Goal: Information Seeking & Learning: Learn about a topic

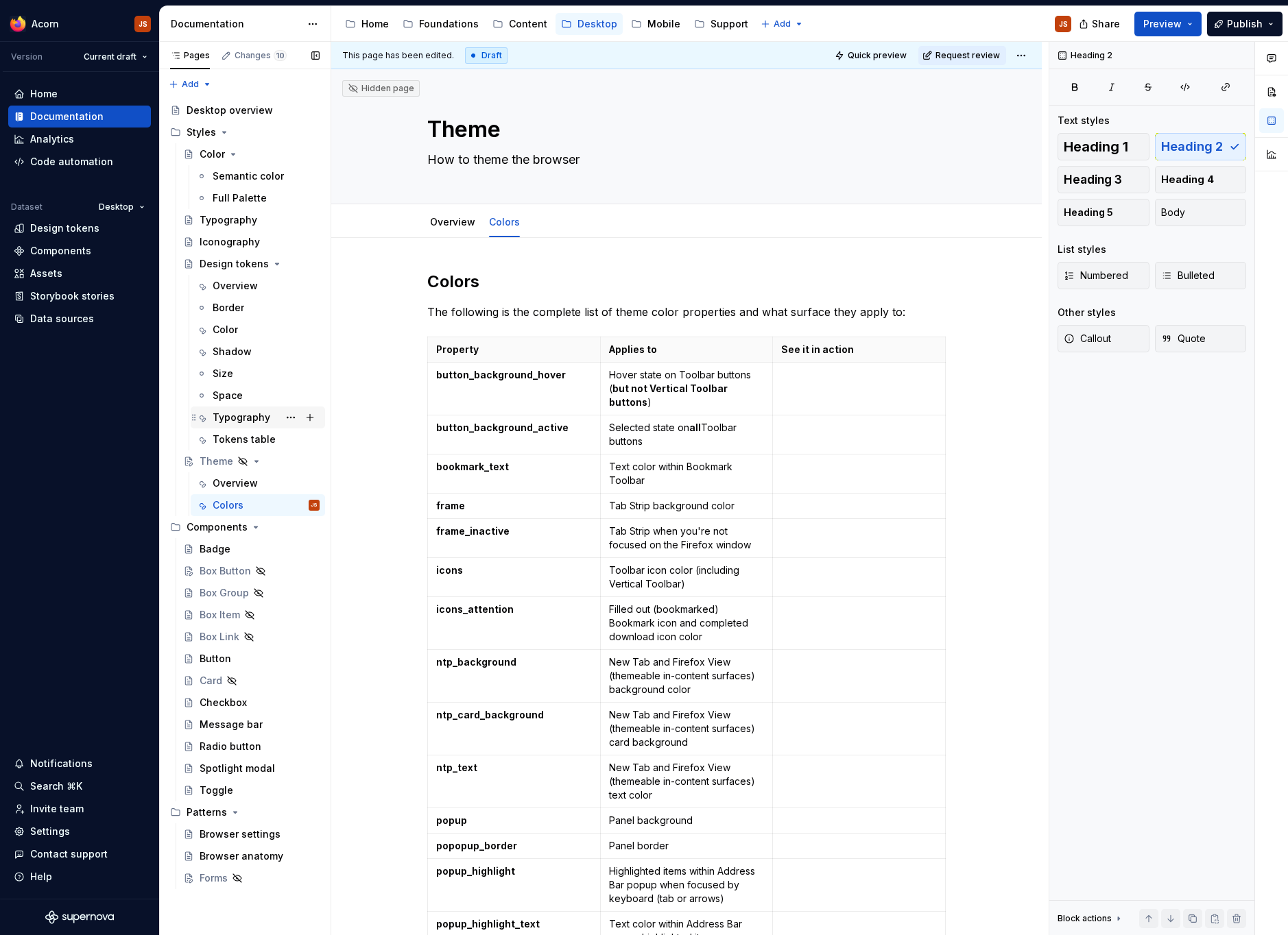
click at [234, 421] on div "Typography" at bounding box center [242, 417] width 58 height 14
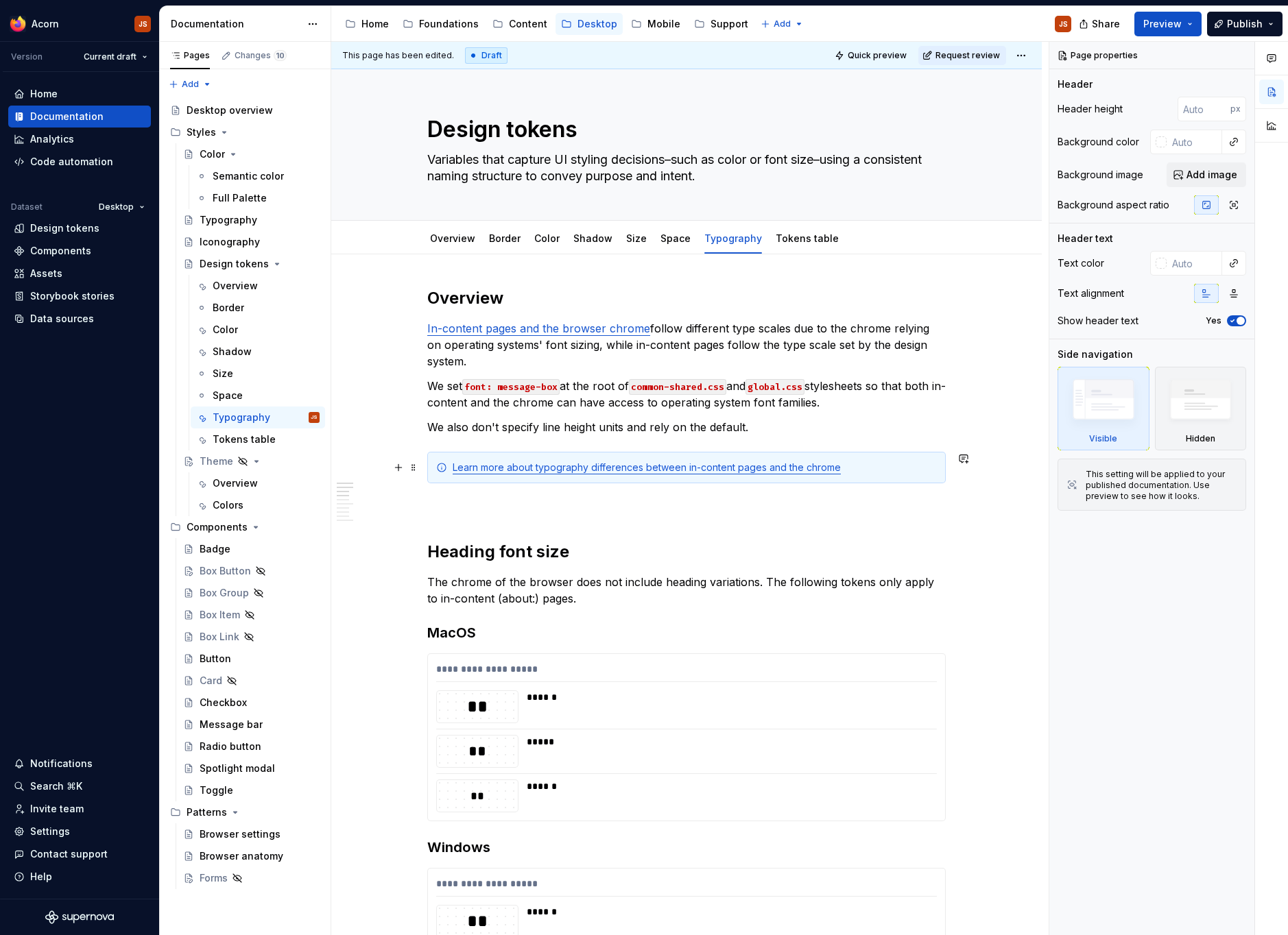
click at [872, 455] on div "Learn more about typography differences between in-content pages and the chrome" at bounding box center [687, 467] width 518 height 31
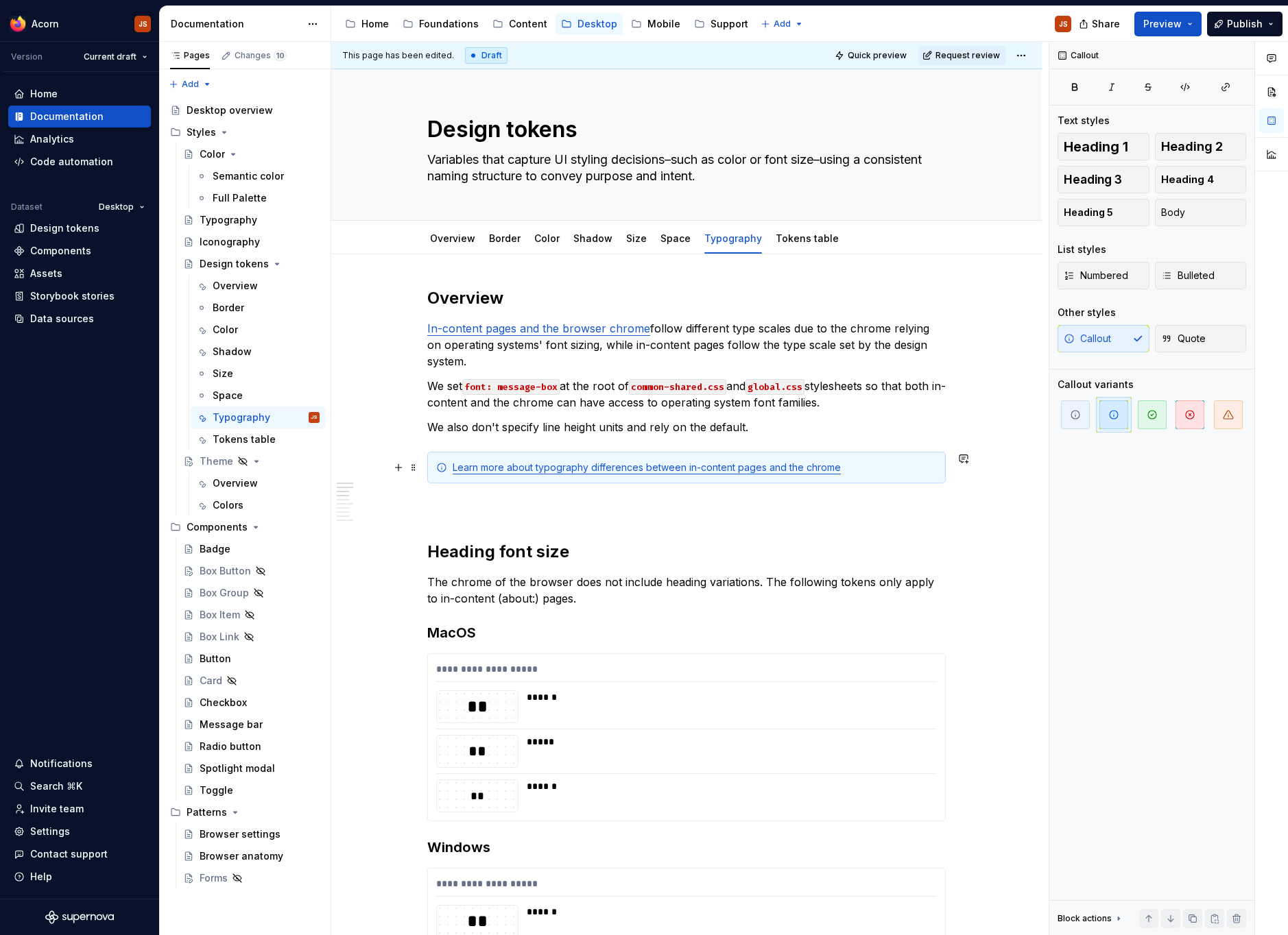
type textarea "*"
click at [1082, 414] on span "button" at bounding box center [1075, 414] width 29 height 29
click at [851, 464] on div "Learn more about typography differences between in-content pages and the chrome" at bounding box center [694, 467] width 484 height 14
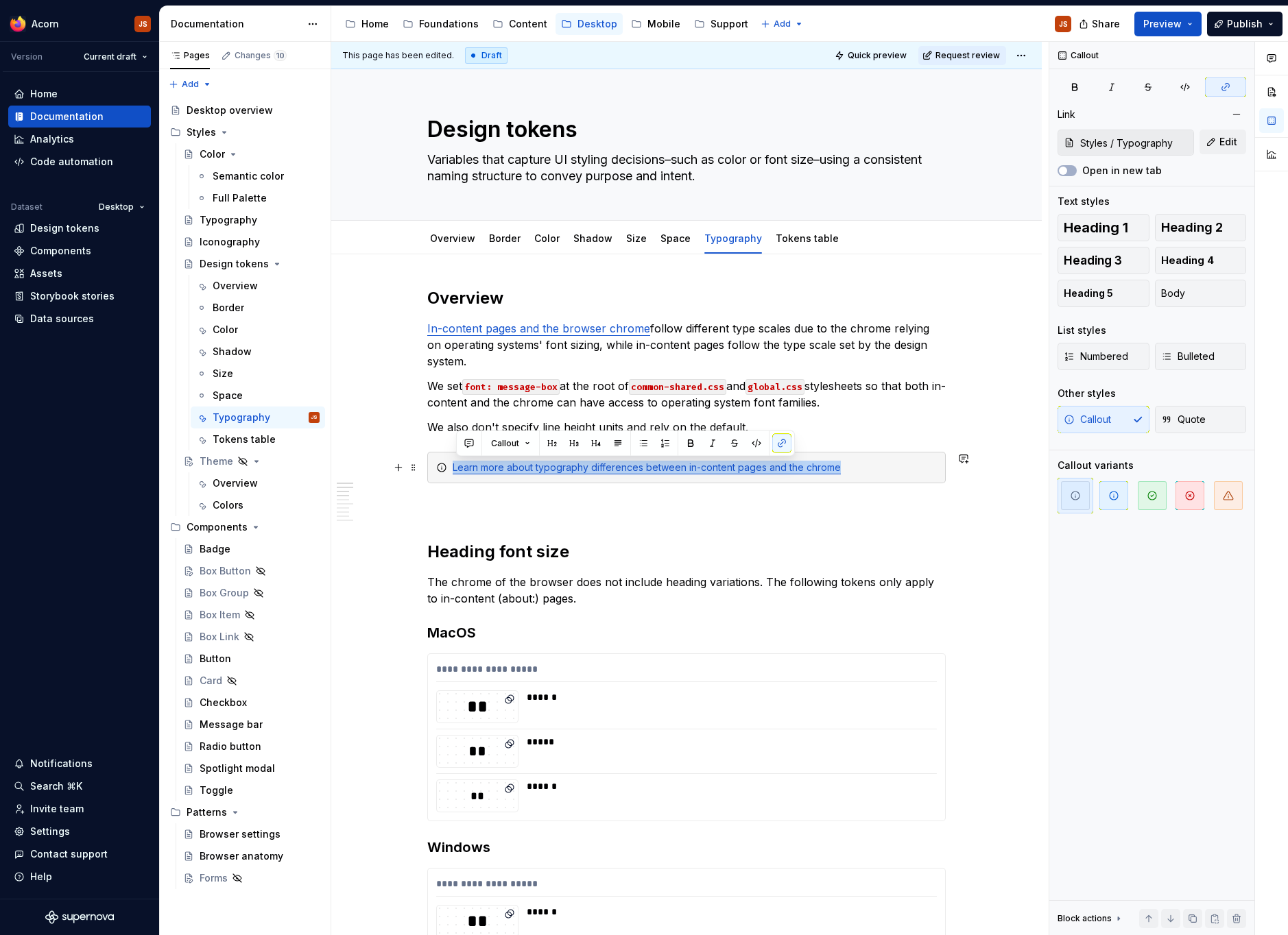
type input "Styles / Typography/ Overview"
click at [1069, 485] on span "button" at bounding box center [1075, 496] width 29 height 29
click at [565, 516] on p at bounding box center [687, 508] width 518 height 16
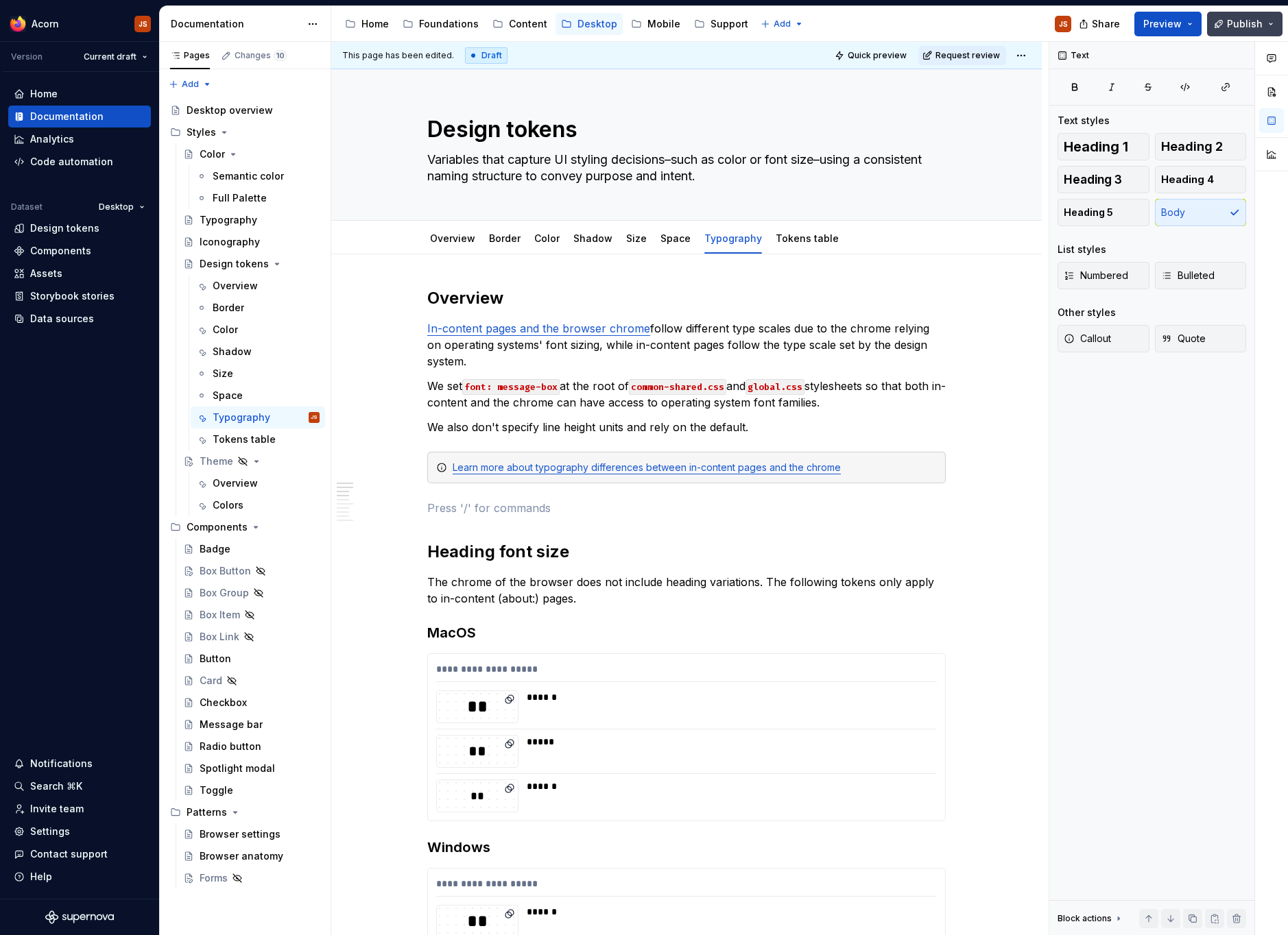
click at [1235, 21] on span "Publish" at bounding box center [1245, 23] width 35 height 14
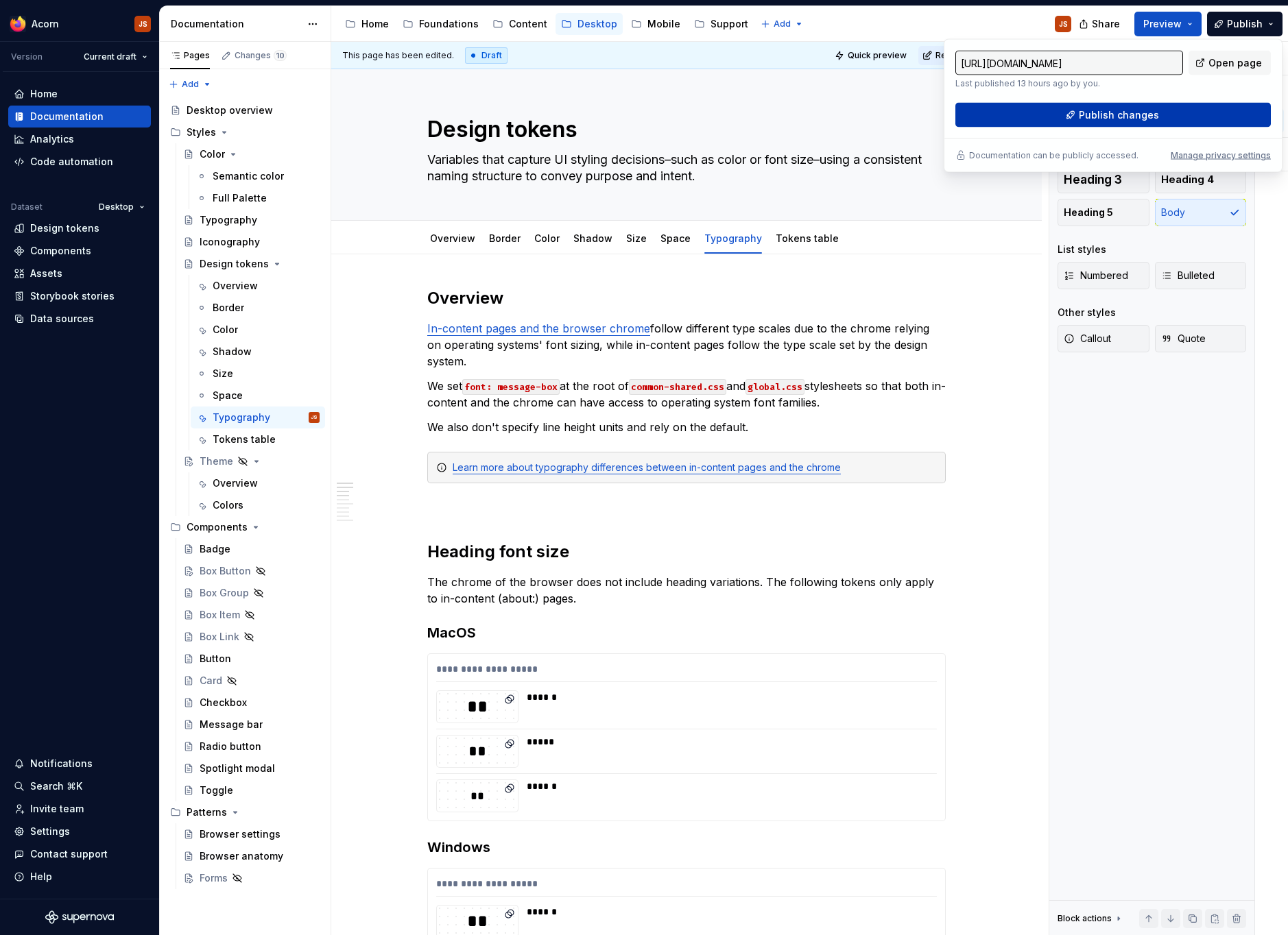
click at [1175, 109] on button "Publish changes" at bounding box center [1113, 115] width 316 height 25
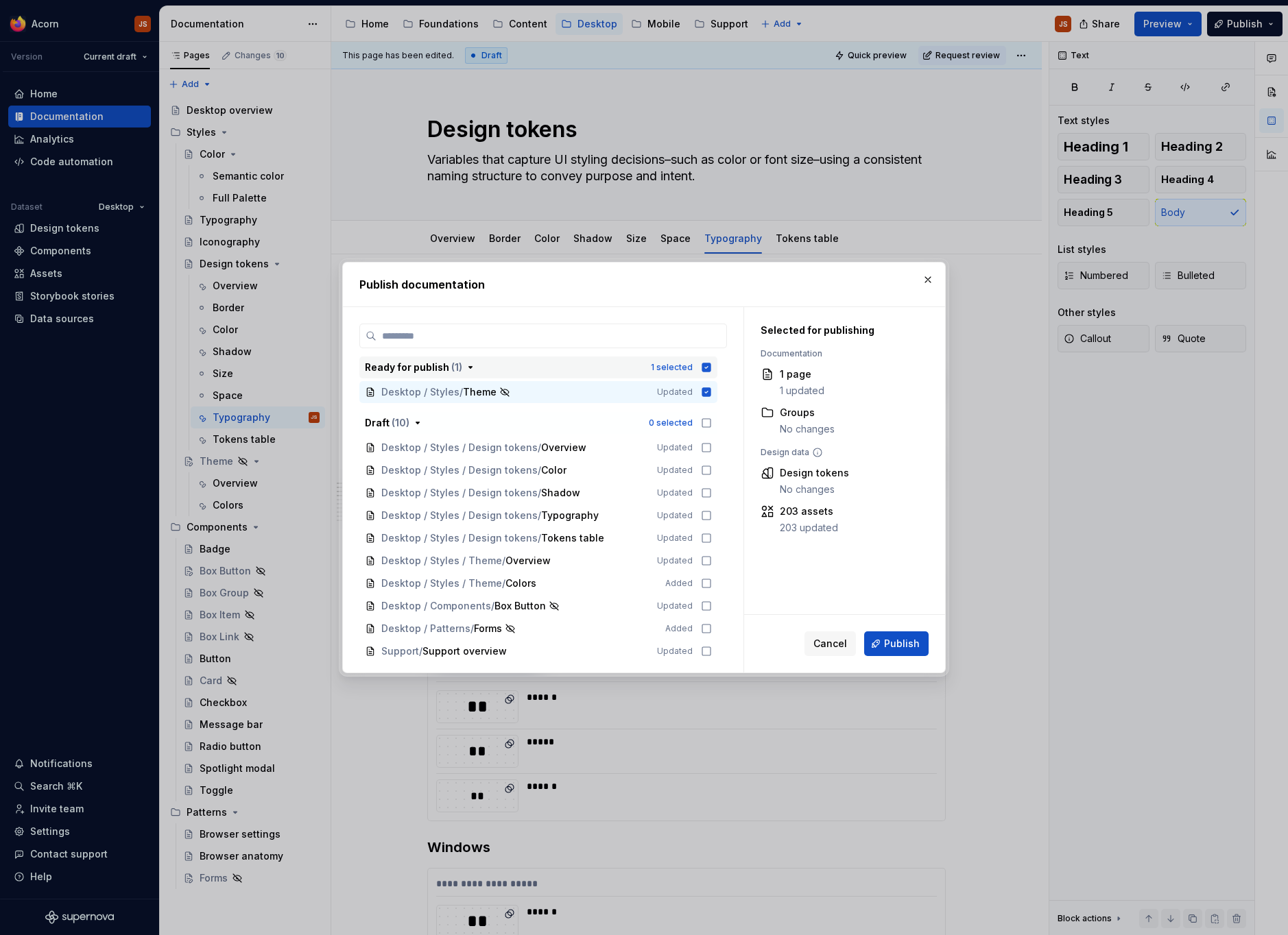
click at [711, 364] on icon "button" at bounding box center [706, 367] width 9 height 9
click at [704, 516] on div "Desktop / Styles / Design tokens / Typography Updated" at bounding box center [538, 515] width 358 height 22
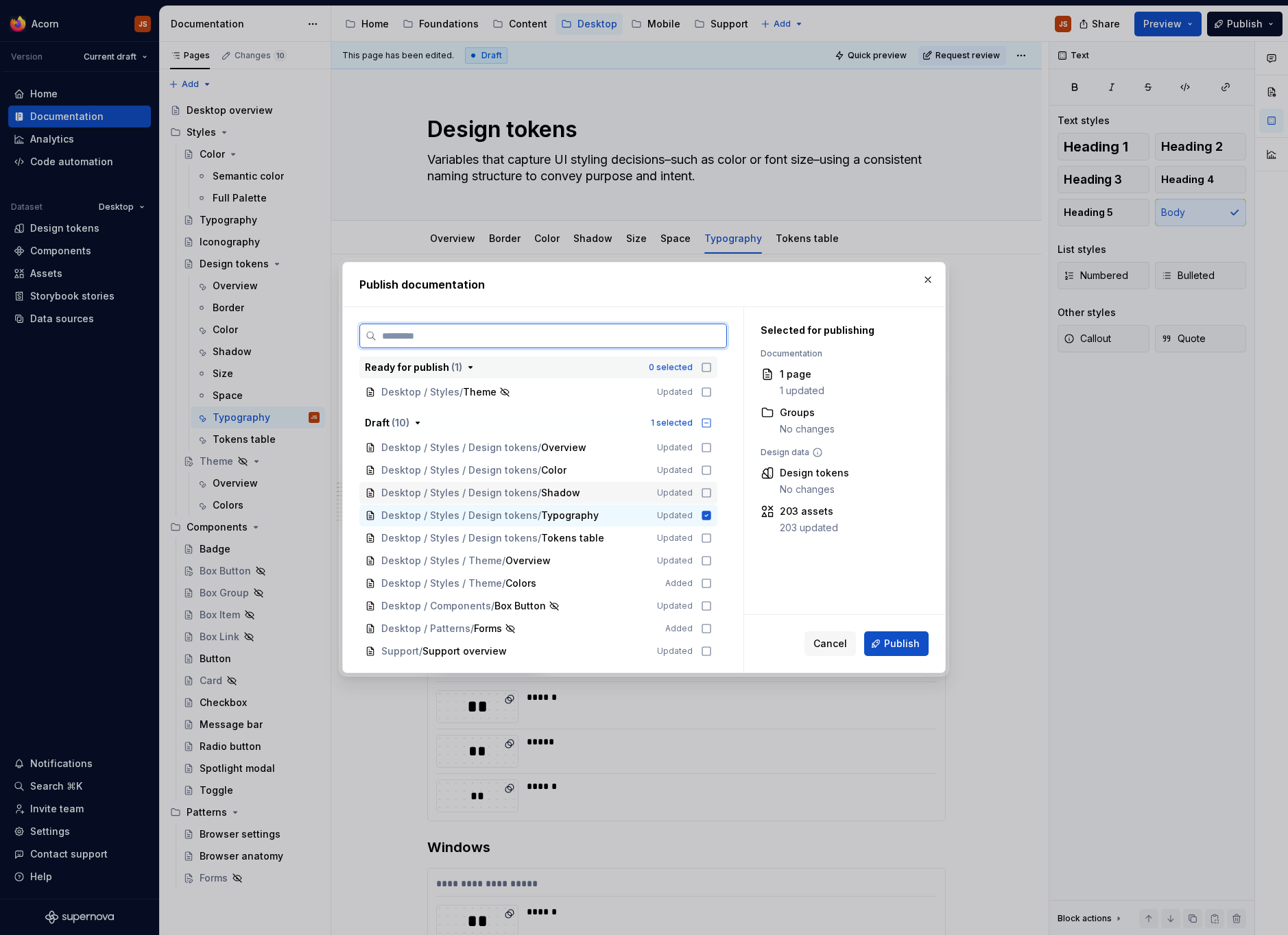
click at [712, 493] on icon at bounding box center [706, 493] width 11 height 11
click at [910, 649] on span "Publish" at bounding box center [902, 643] width 35 height 14
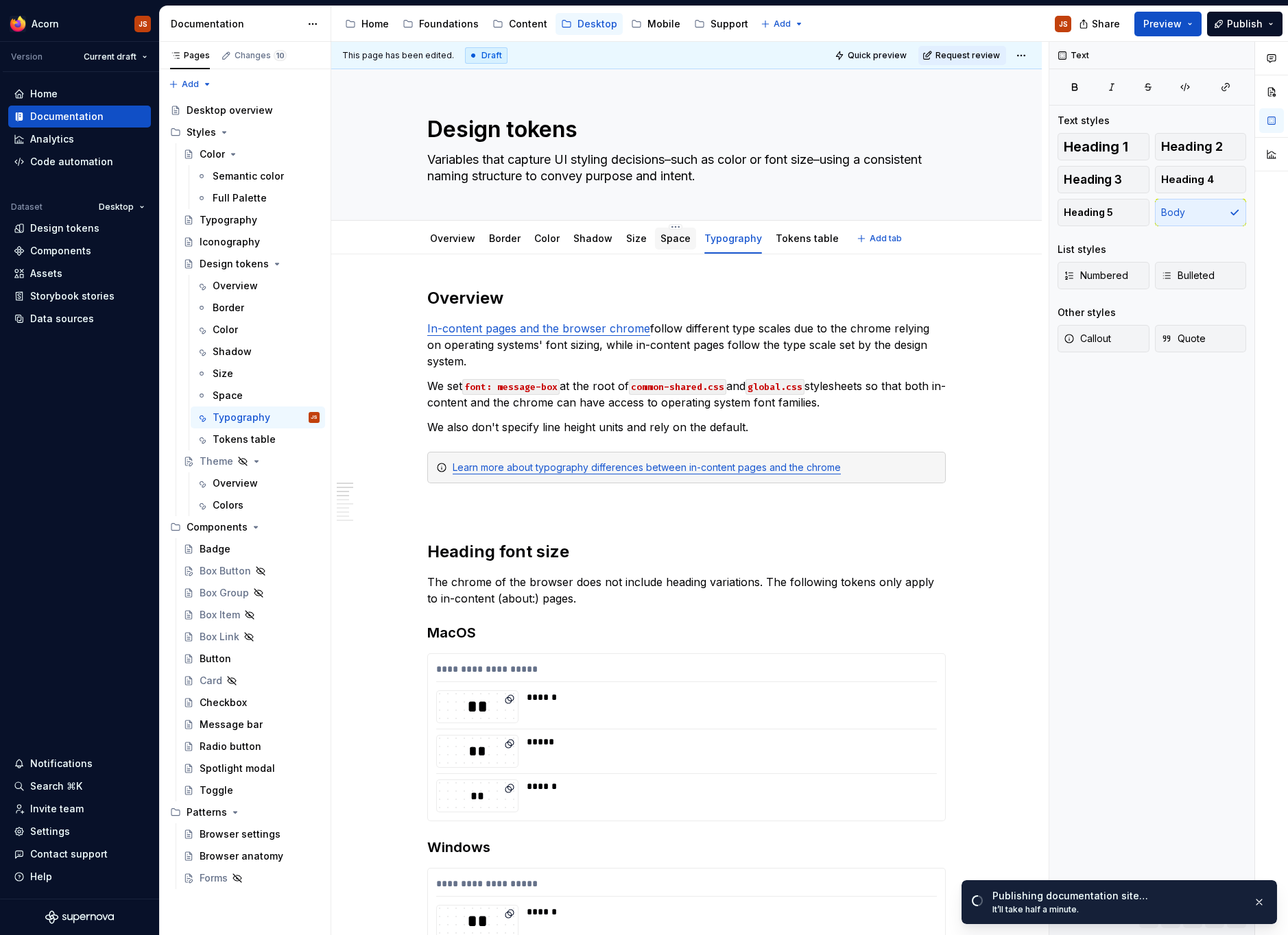
click at [668, 247] on div "Space" at bounding box center [675, 238] width 41 height 22
click at [507, 245] on div "Border" at bounding box center [504, 238] width 31 height 14
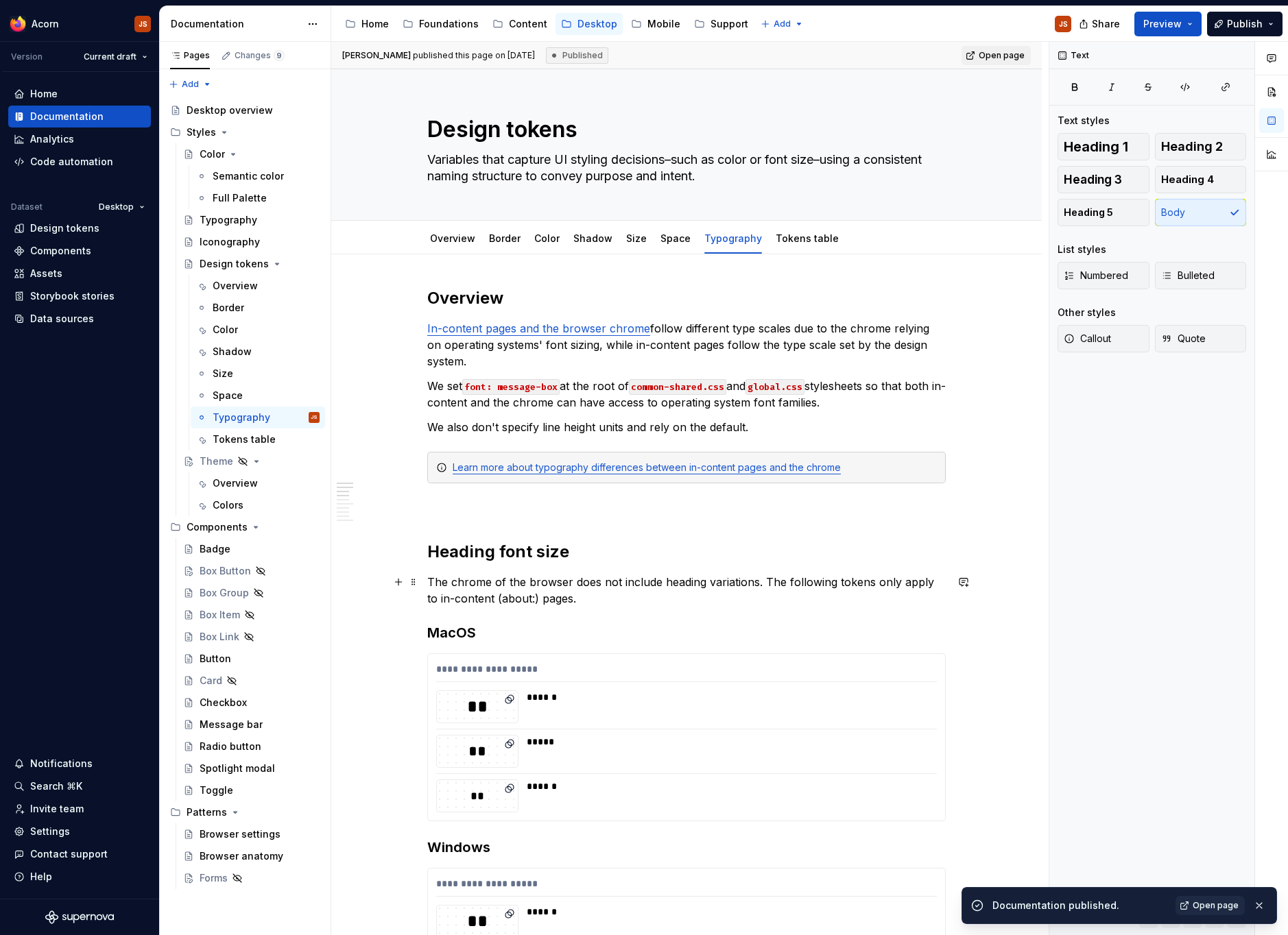
click at [490, 600] on p "The chrome of the browser does not include heading variations. The following to…" at bounding box center [687, 590] width 518 height 33
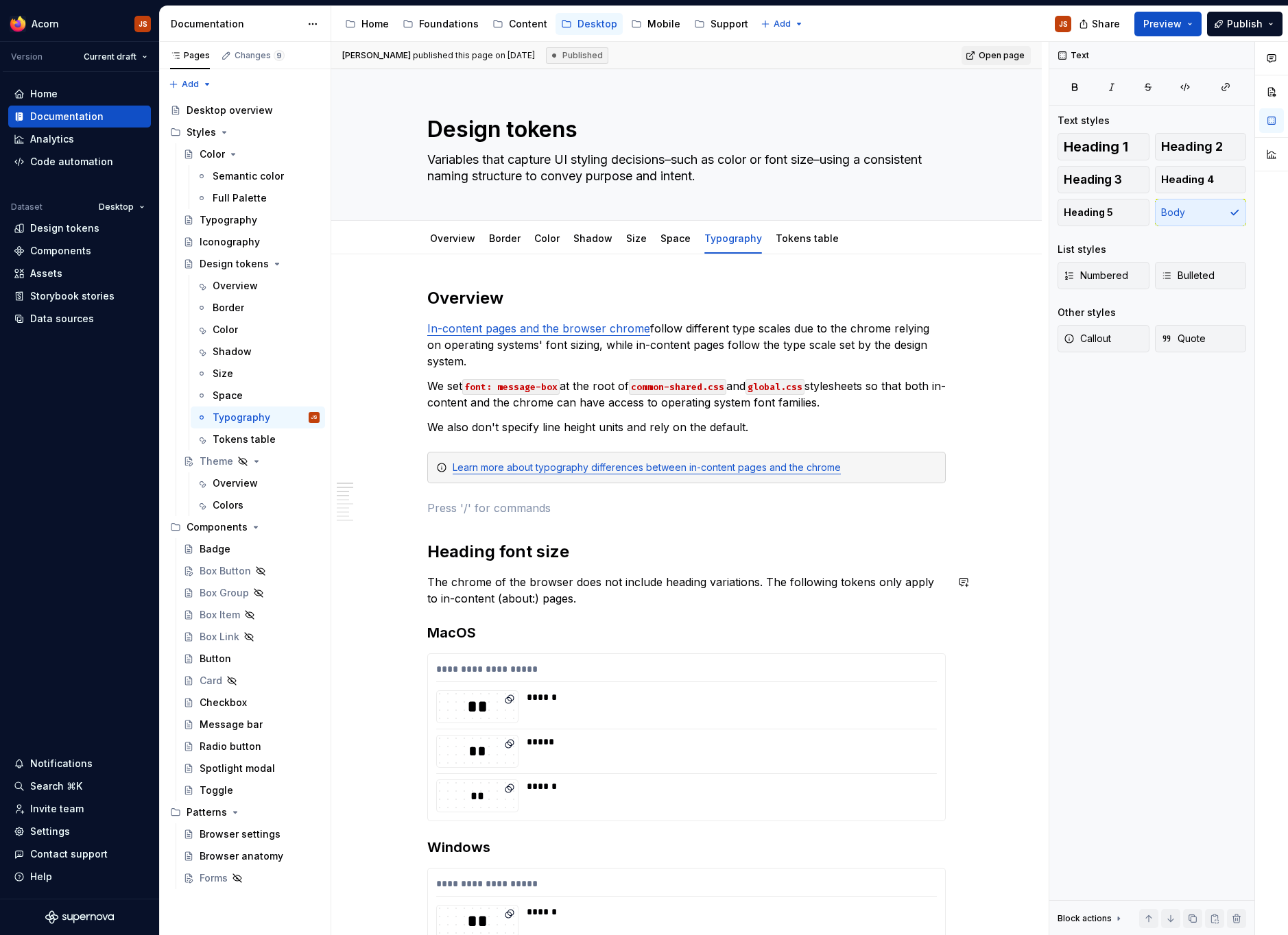
click at [0, 0] on lt-span "******" at bounding box center [0, 0] width 0 height 0
click at [224, 832] on div "Browser settings" at bounding box center [239, 834] width 79 height 14
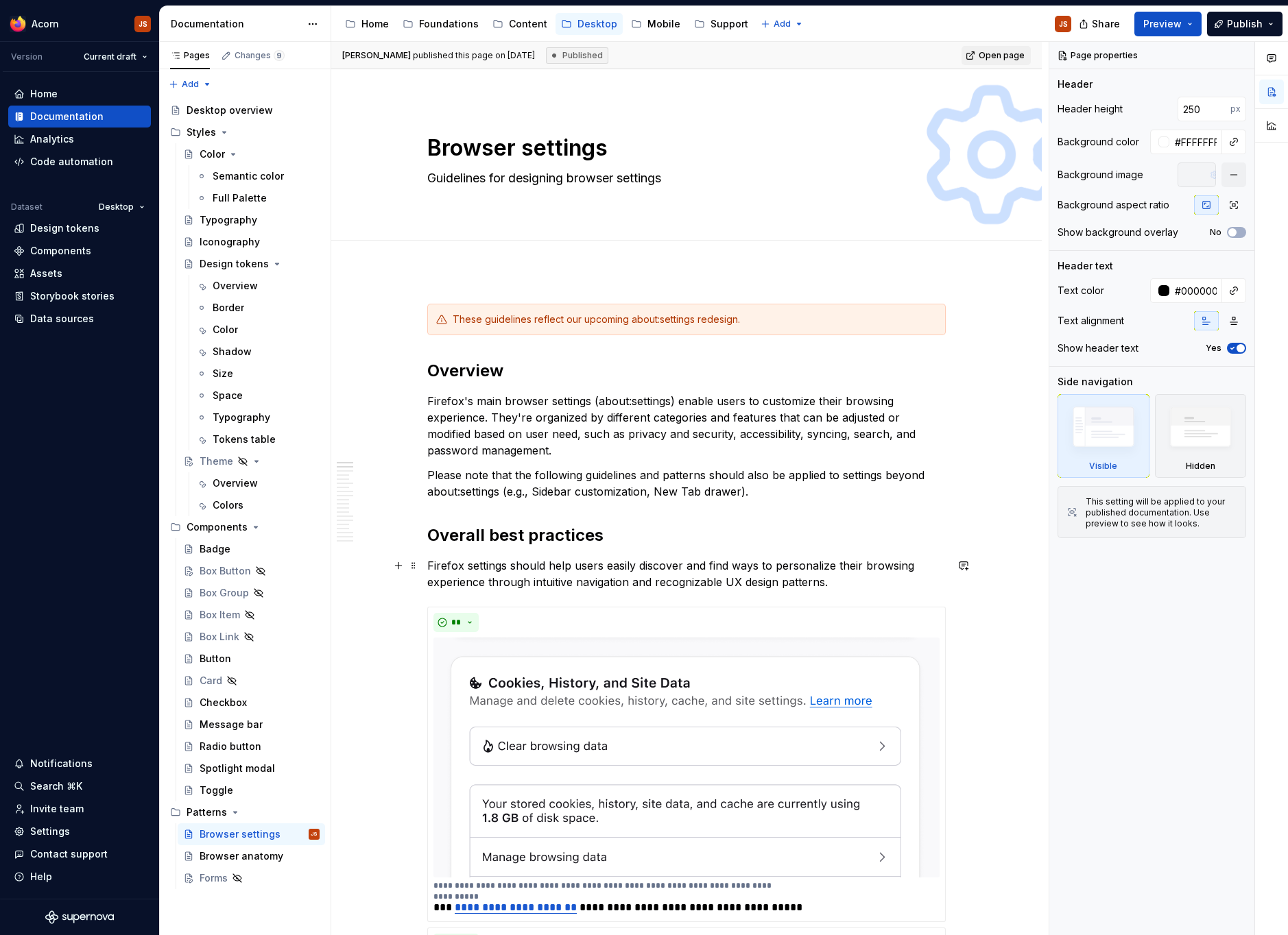
click at [903, 558] on p "Firefox settings should help users easily discover and find ways to personalize…" at bounding box center [687, 573] width 518 height 33
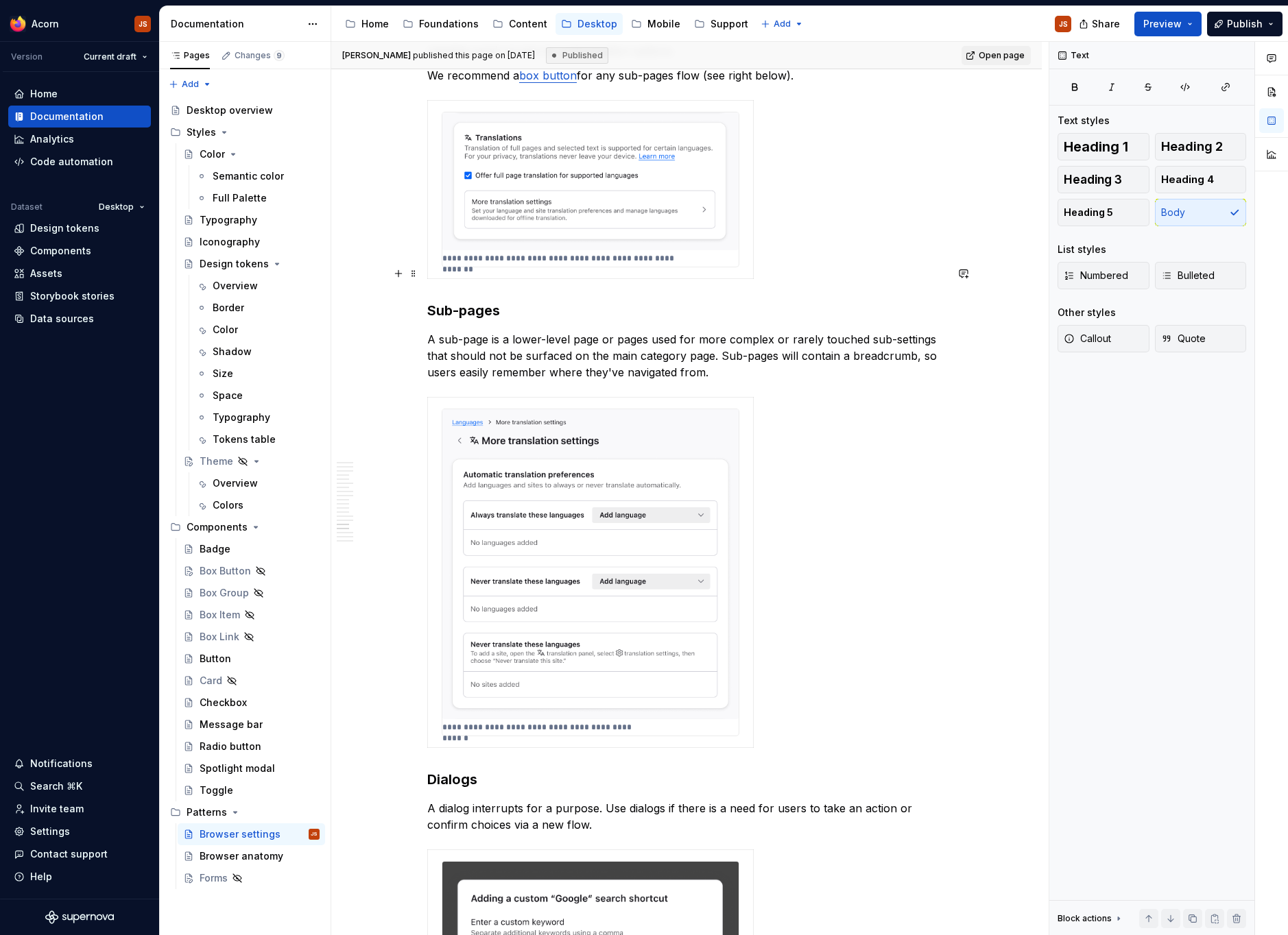
scroll to position [6555, 0]
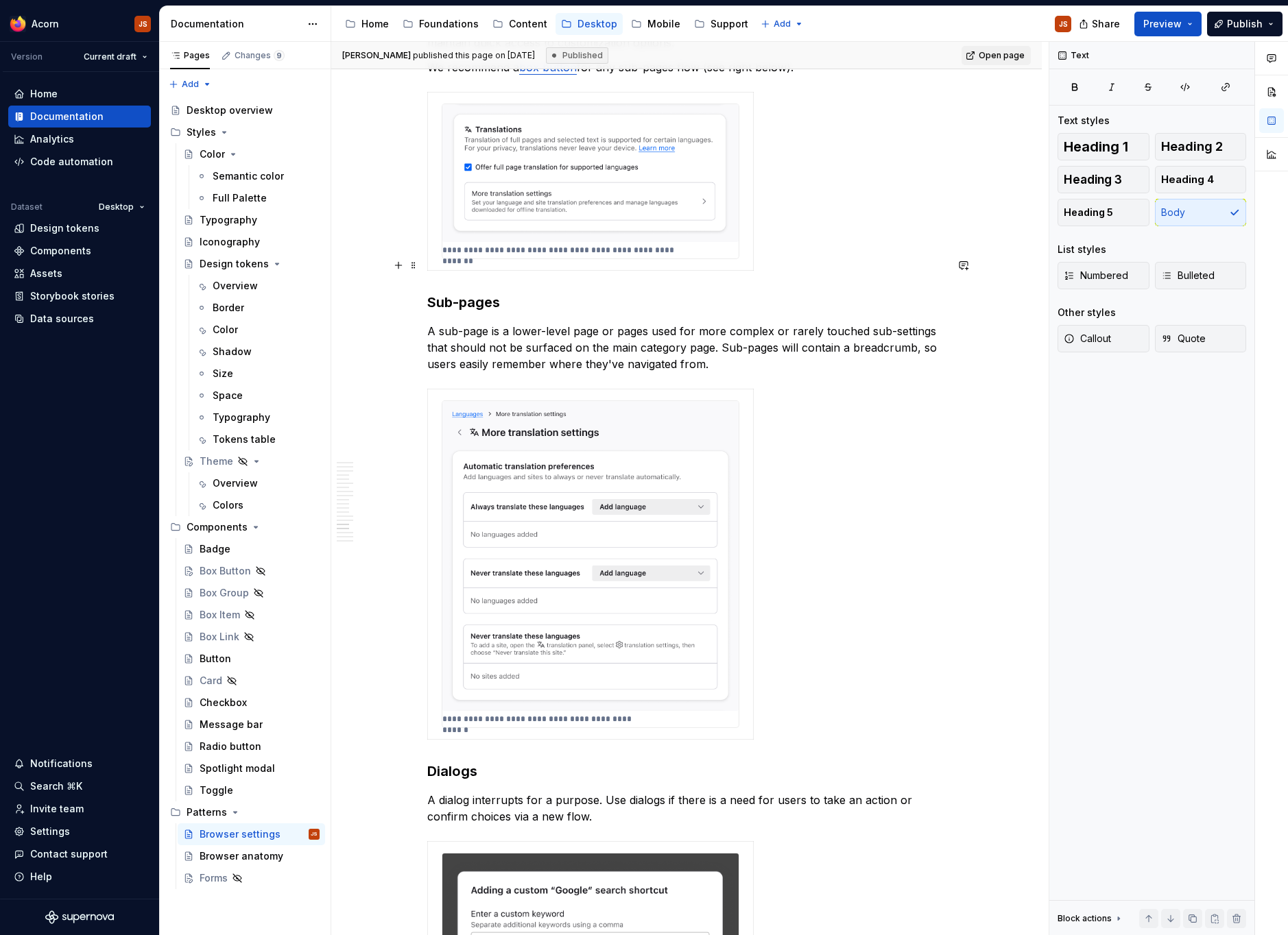
click at [453, 323] on p "A sub-page is a lower-level page or pages used for more complex or rarely touch…" at bounding box center [687, 347] width 518 height 49
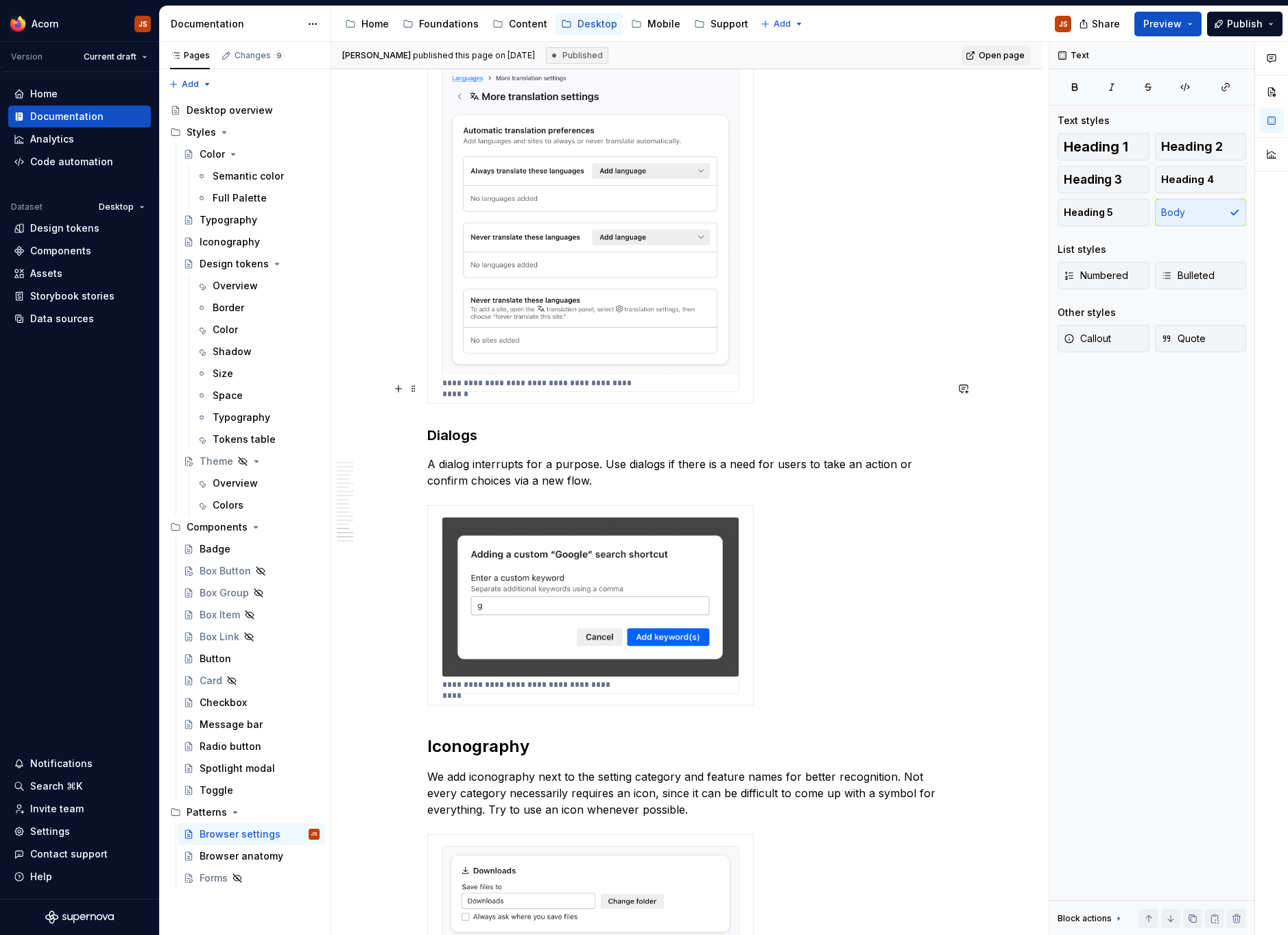
scroll to position [6892, 0]
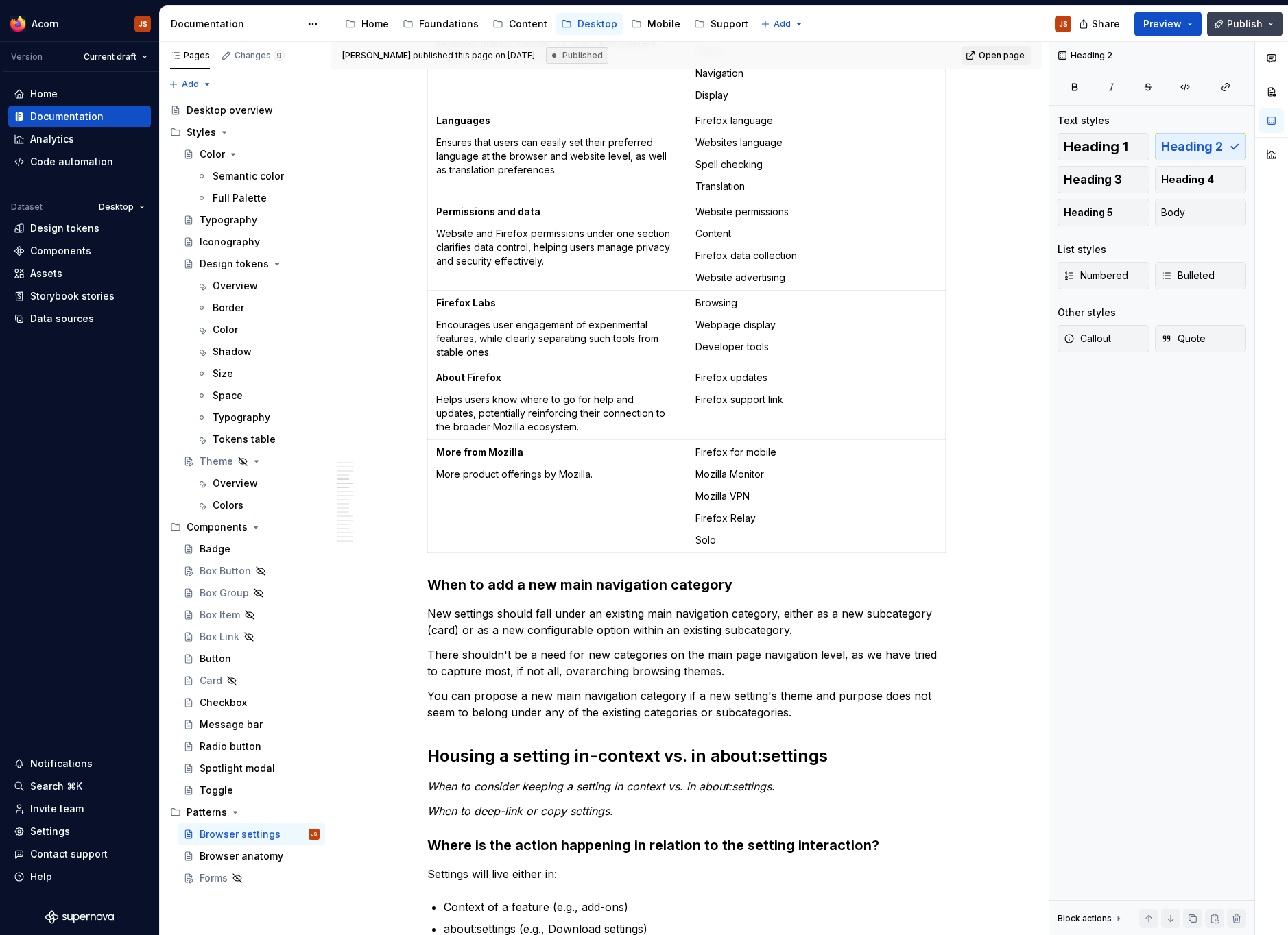
scroll to position [2787, 0]
click at [1278, 122] on button "button" at bounding box center [1271, 121] width 25 height 25
click at [1269, 94] on button "button" at bounding box center [1271, 92] width 25 height 25
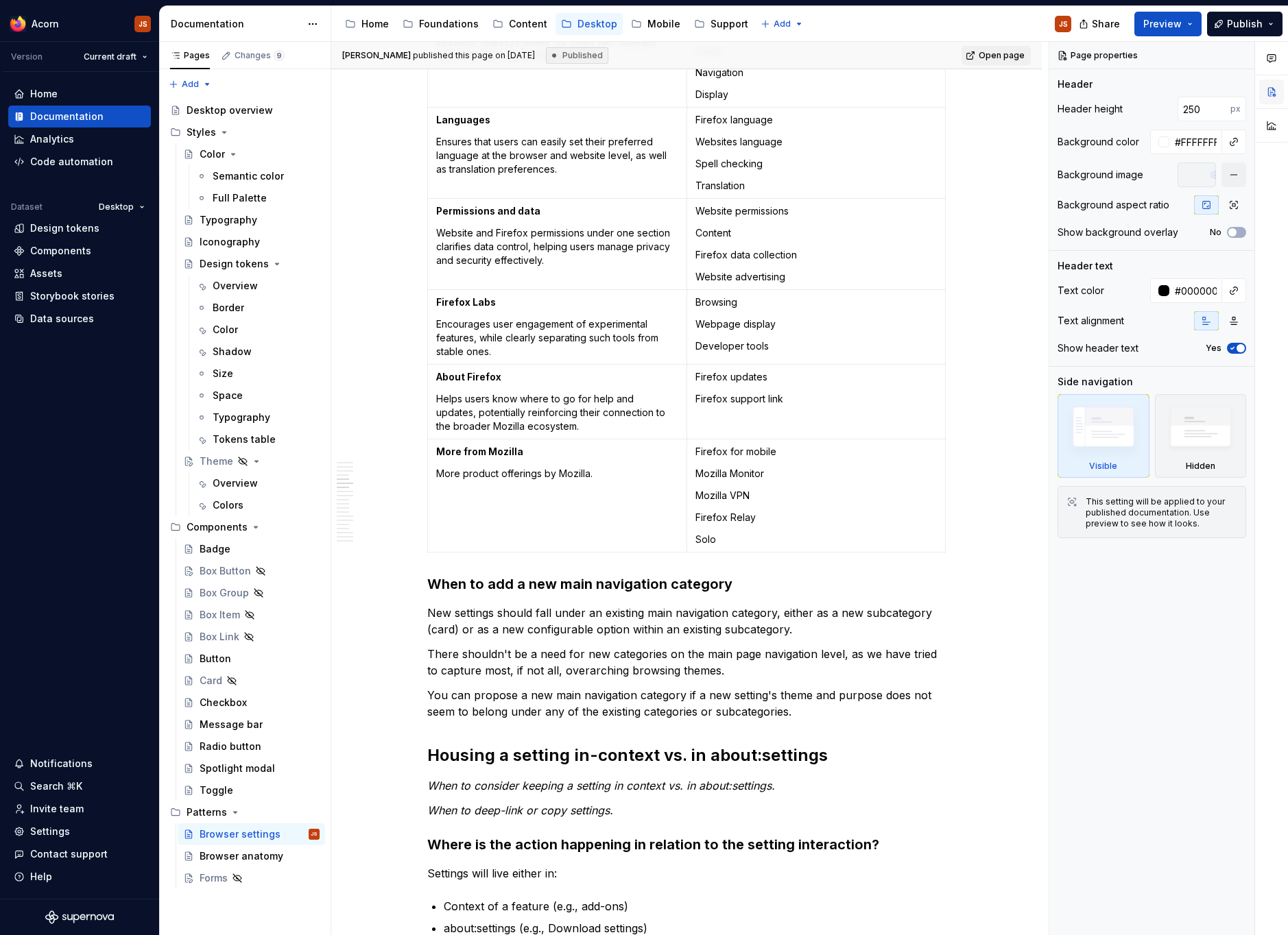
click at [1273, 101] on button "button" at bounding box center [1271, 92] width 25 height 25
click at [1271, 60] on icon "button" at bounding box center [1271, 59] width 11 height 11
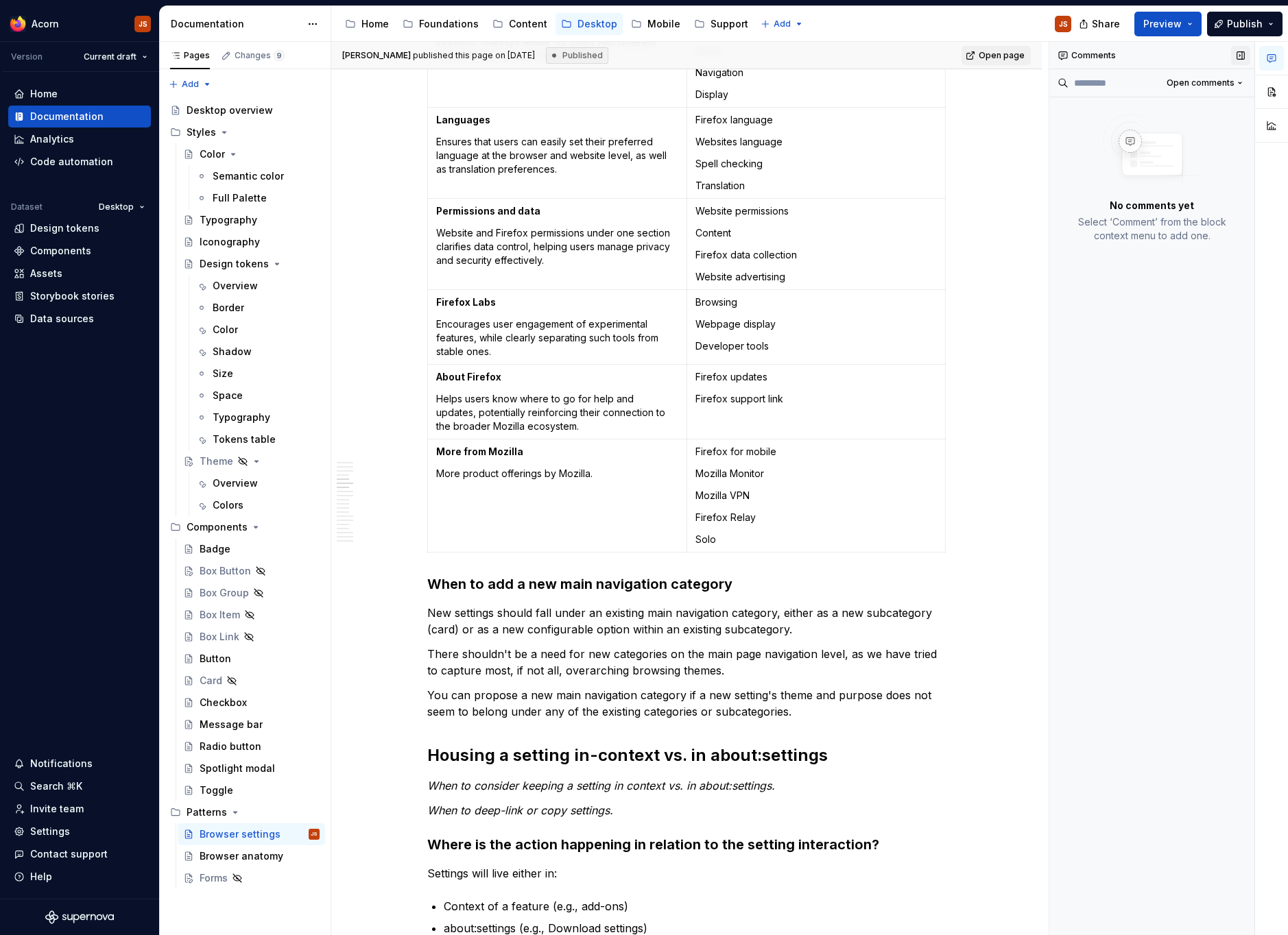
click at [1236, 62] on button "button" at bounding box center [1241, 56] width 19 height 19
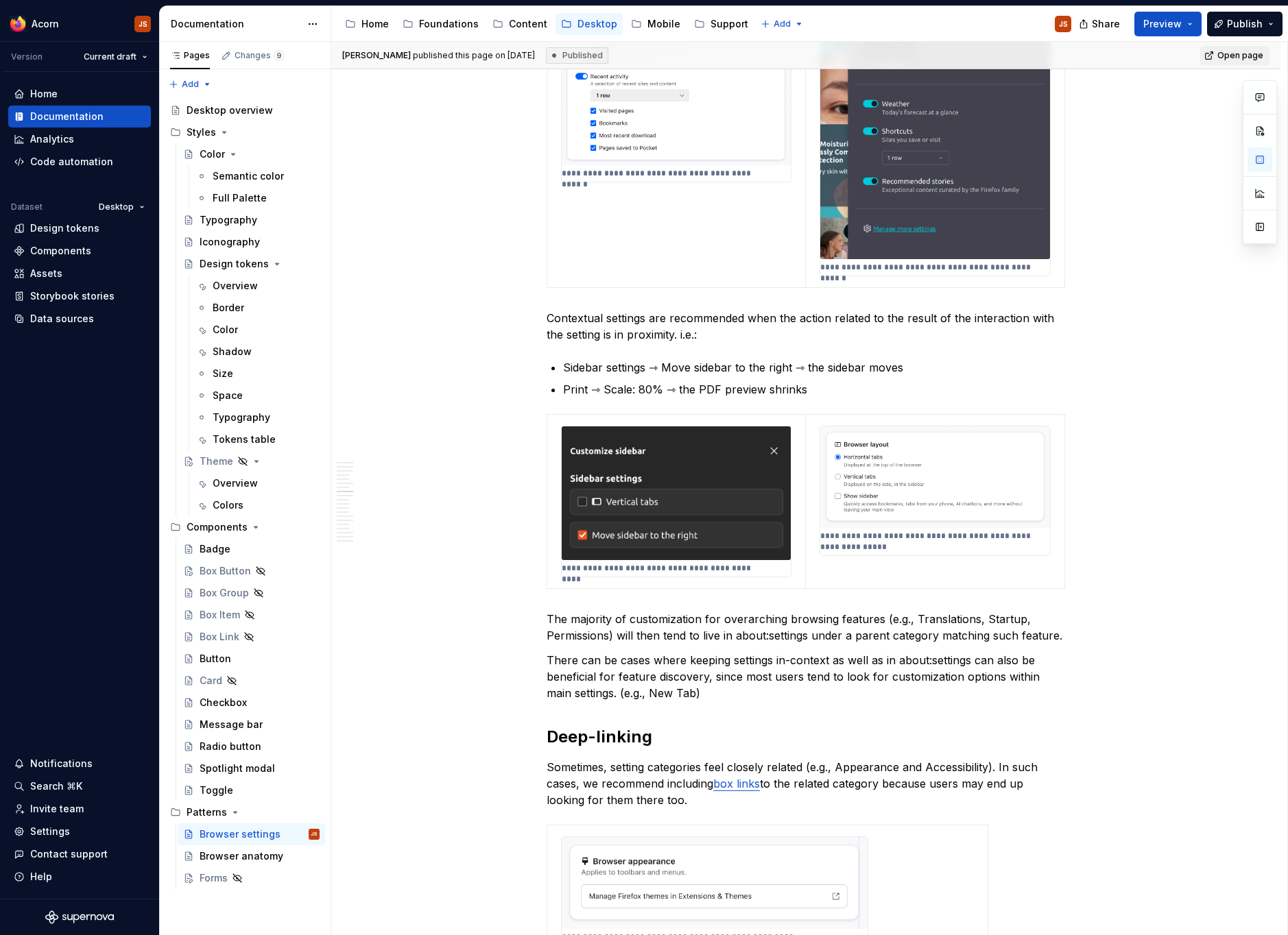
type textarea "*"
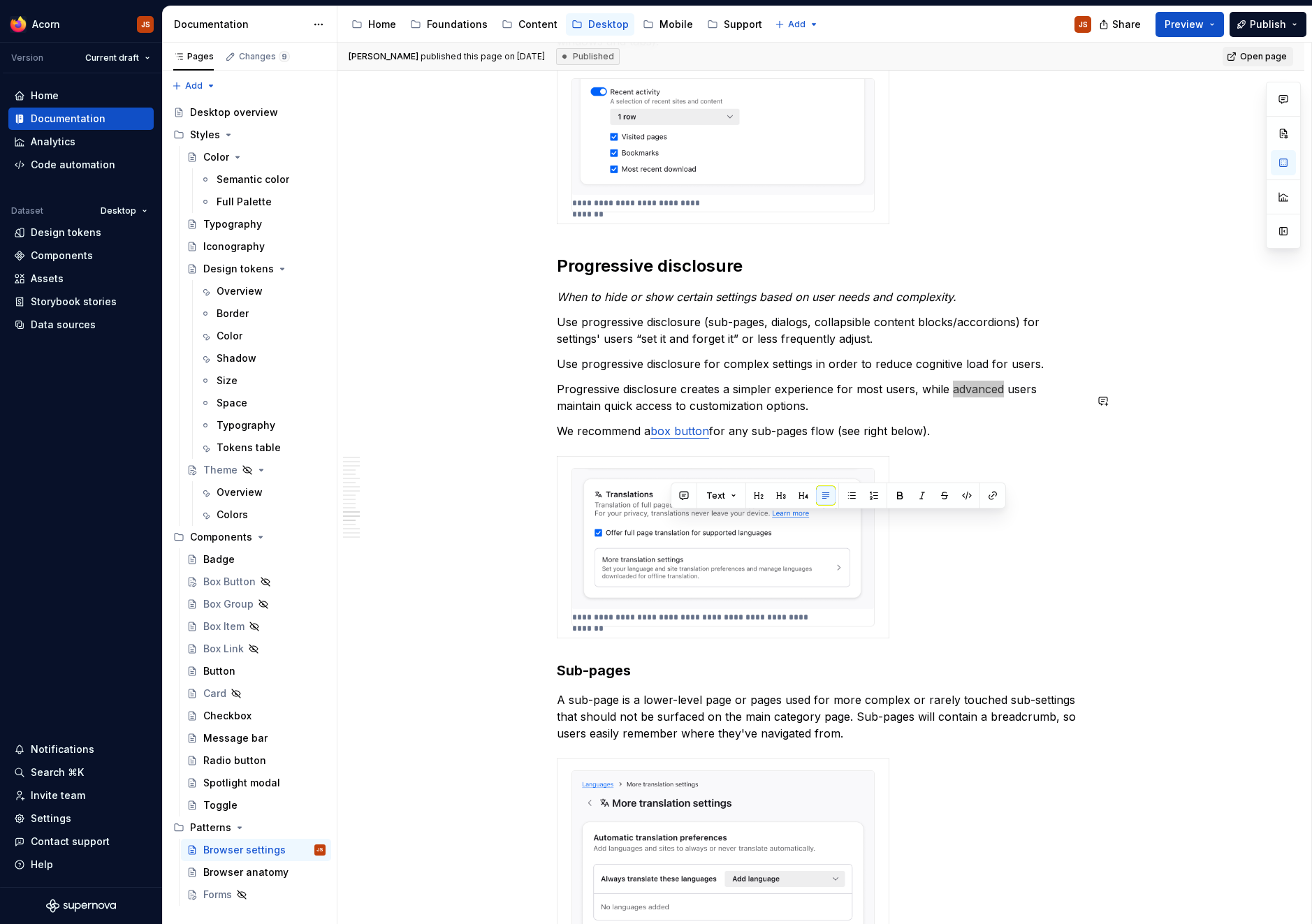
scroll to position [6122, 0]
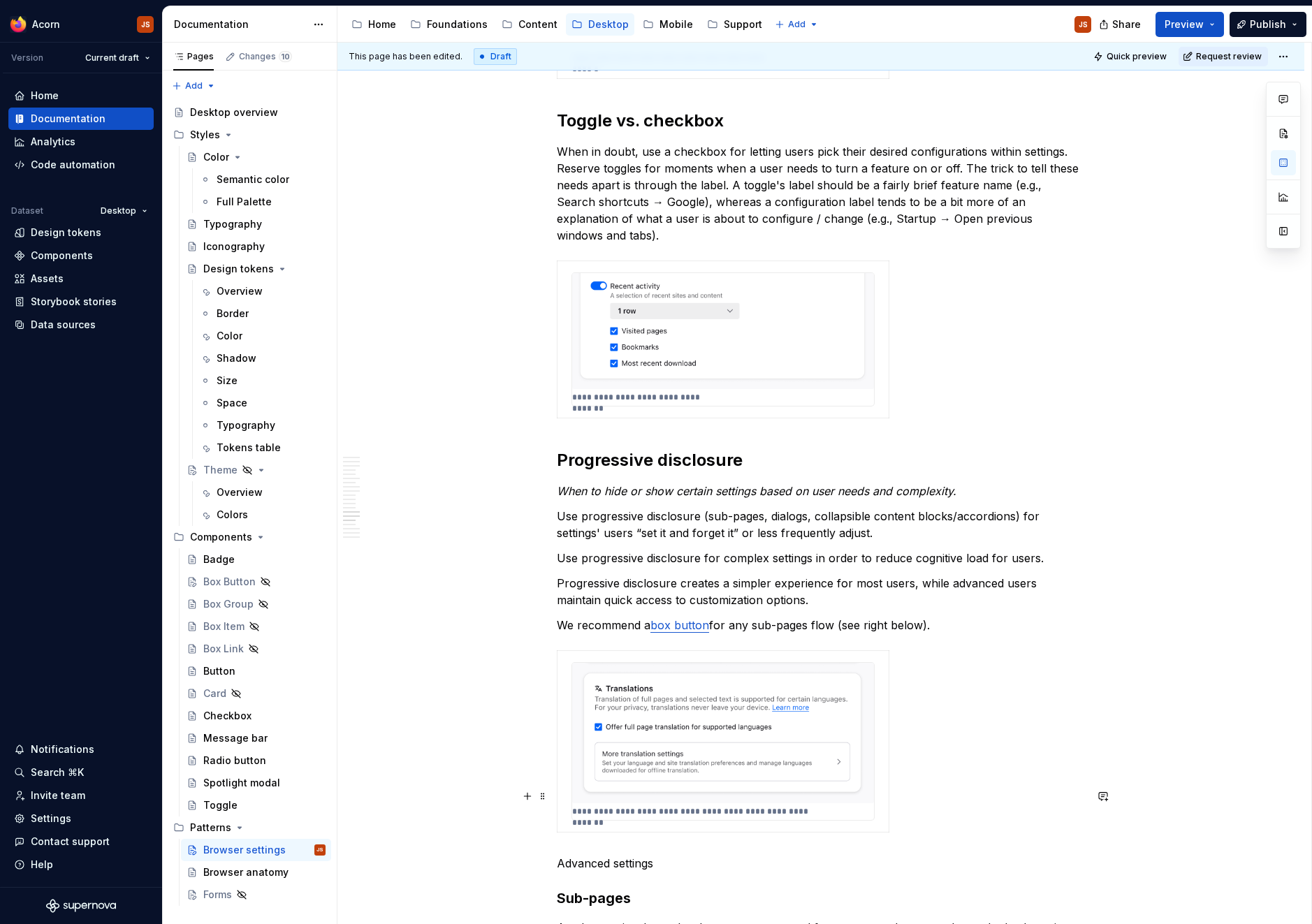
click at [586, 855] on p "Advanced settings" at bounding box center [821, 863] width 528 height 16
click at [673, 768] on button "button" at bounding box center [671, 771] width 20 height 20
click at [563, 885] on h3 "Sub-pages" at bounding box center [821, 895] width 528 height 20
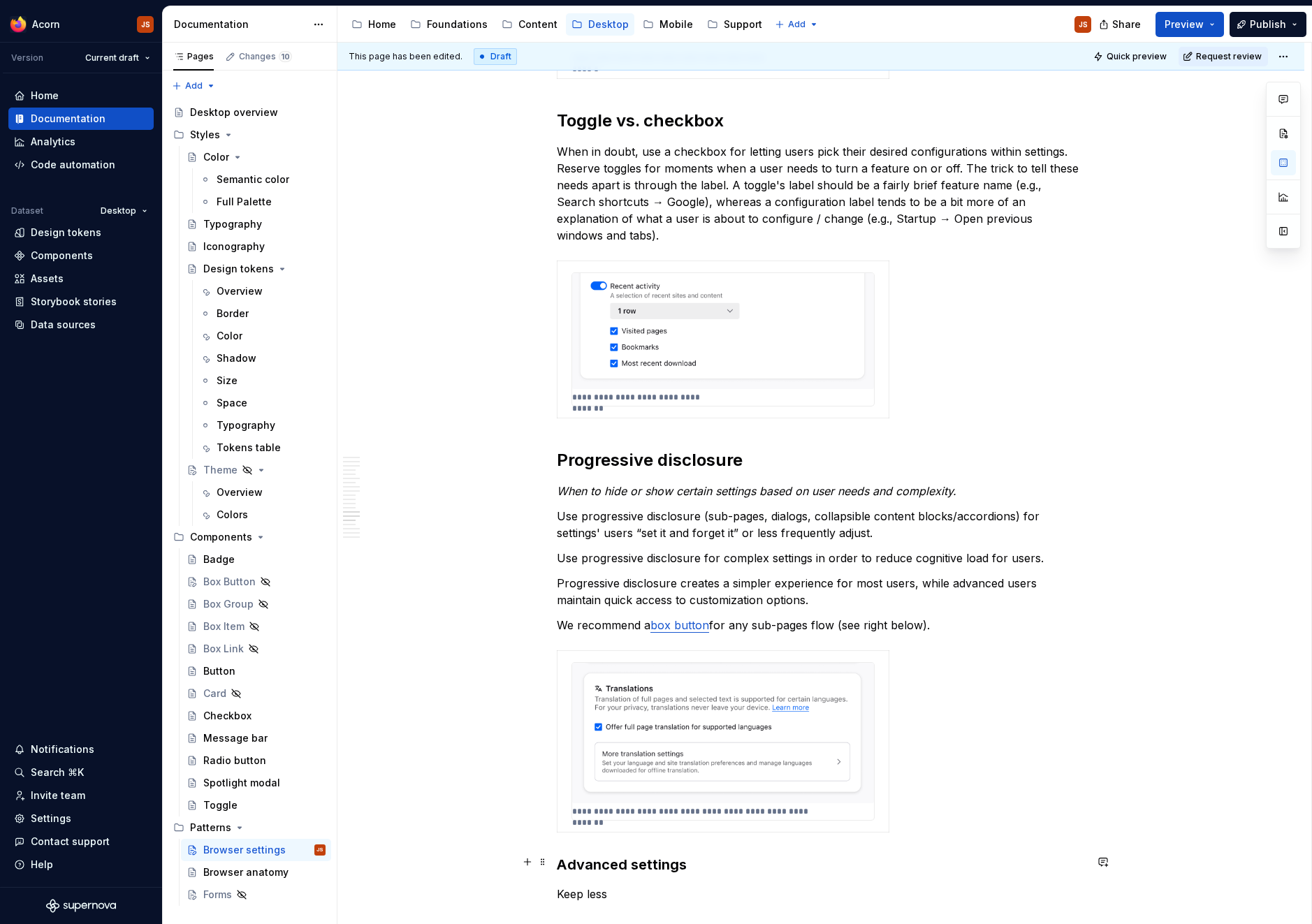
scroll to position [6191, 0]
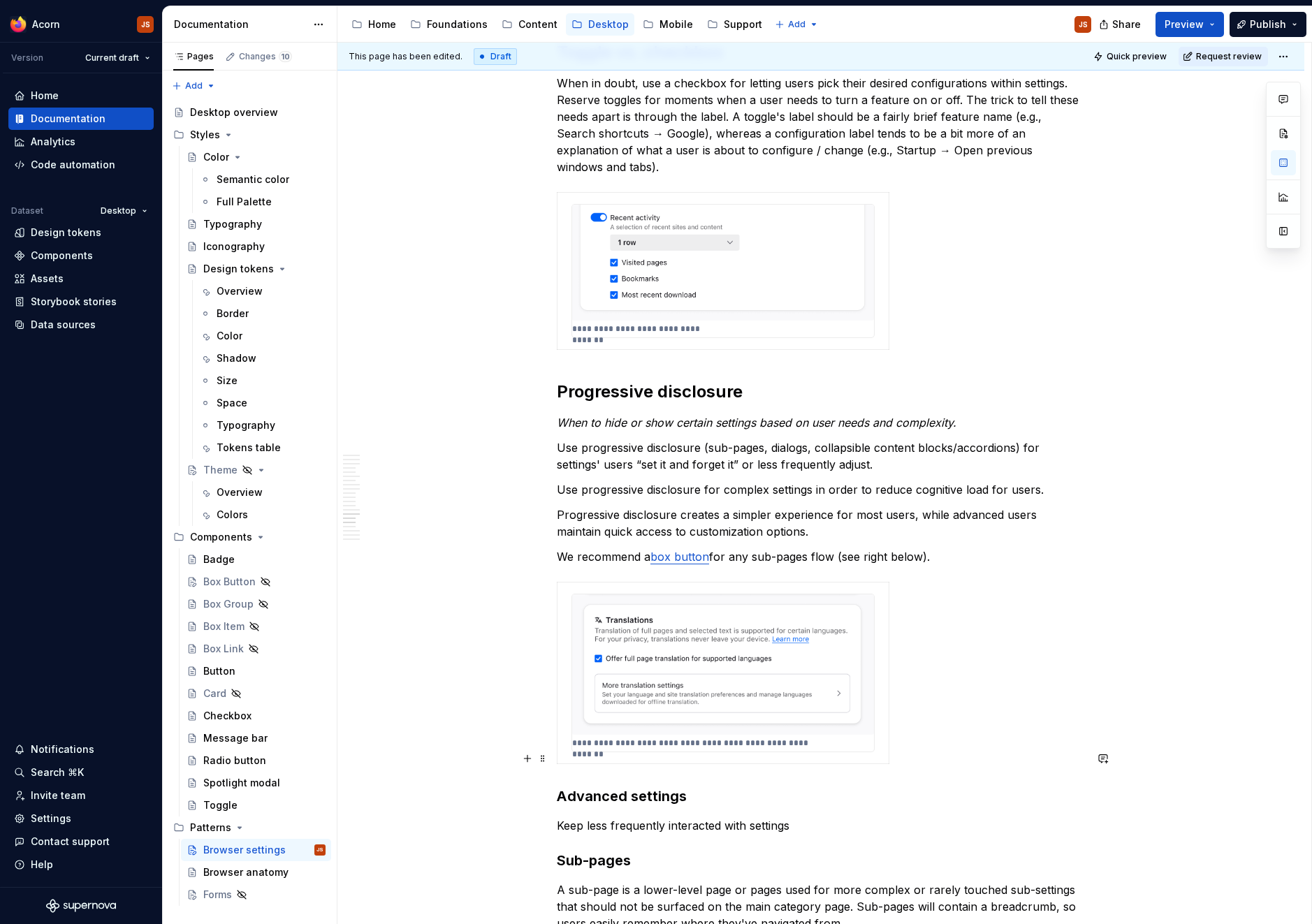
click at [571, 817] on p "Keep less frequently interacted with settings" at bounding box center [821, 826] width 528 height 16
click at [896, 817] on p "Consider moving less frequently interacted with settings" at bounding box center [821, 826] width 528 height 16
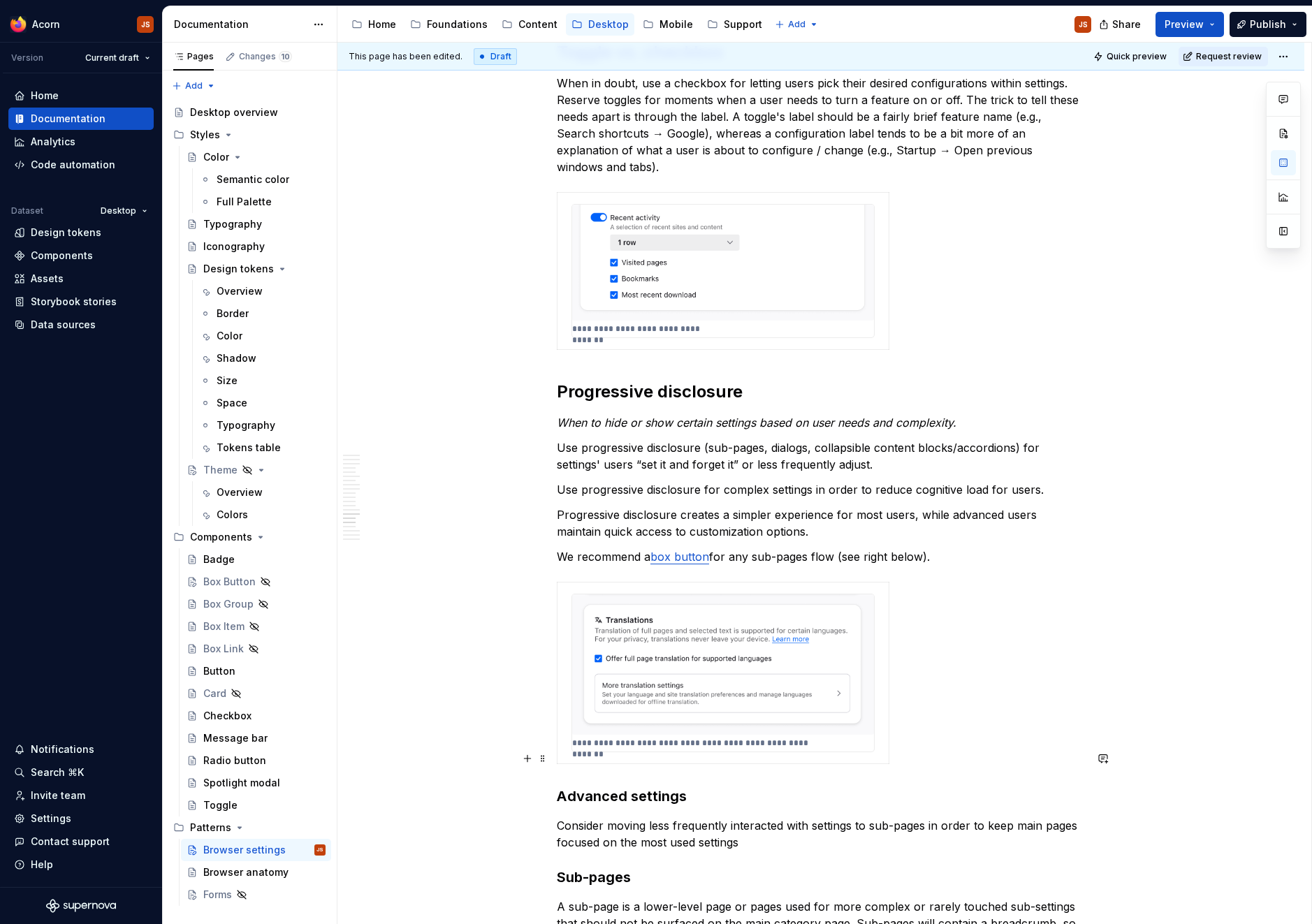
click at [686, 817] on p "Consider moving less frequently interacted with settings to sub-pages in order …" at bounding box center [821, 834] width 528 height 34
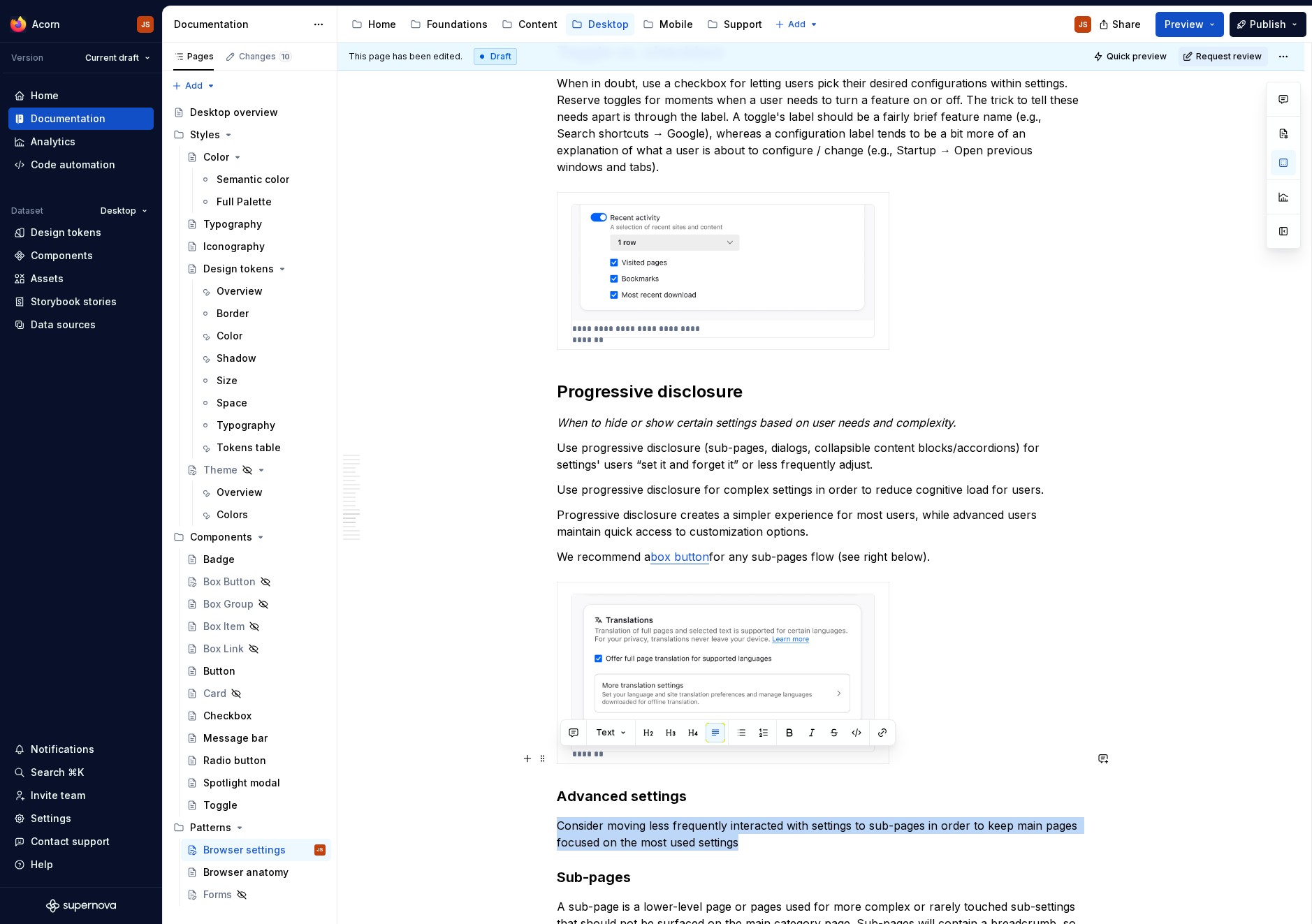
click at [686, 817] on p "Consider moving less frequently interacted with settings to sub-pages in order …" at bounding box center [821, 834] width 528 height 34
click at [681, 817] on p "Consider moving less frequently interacted with settings to sub-pages in order …" at bounding box center [821, 834] width 528 height 34
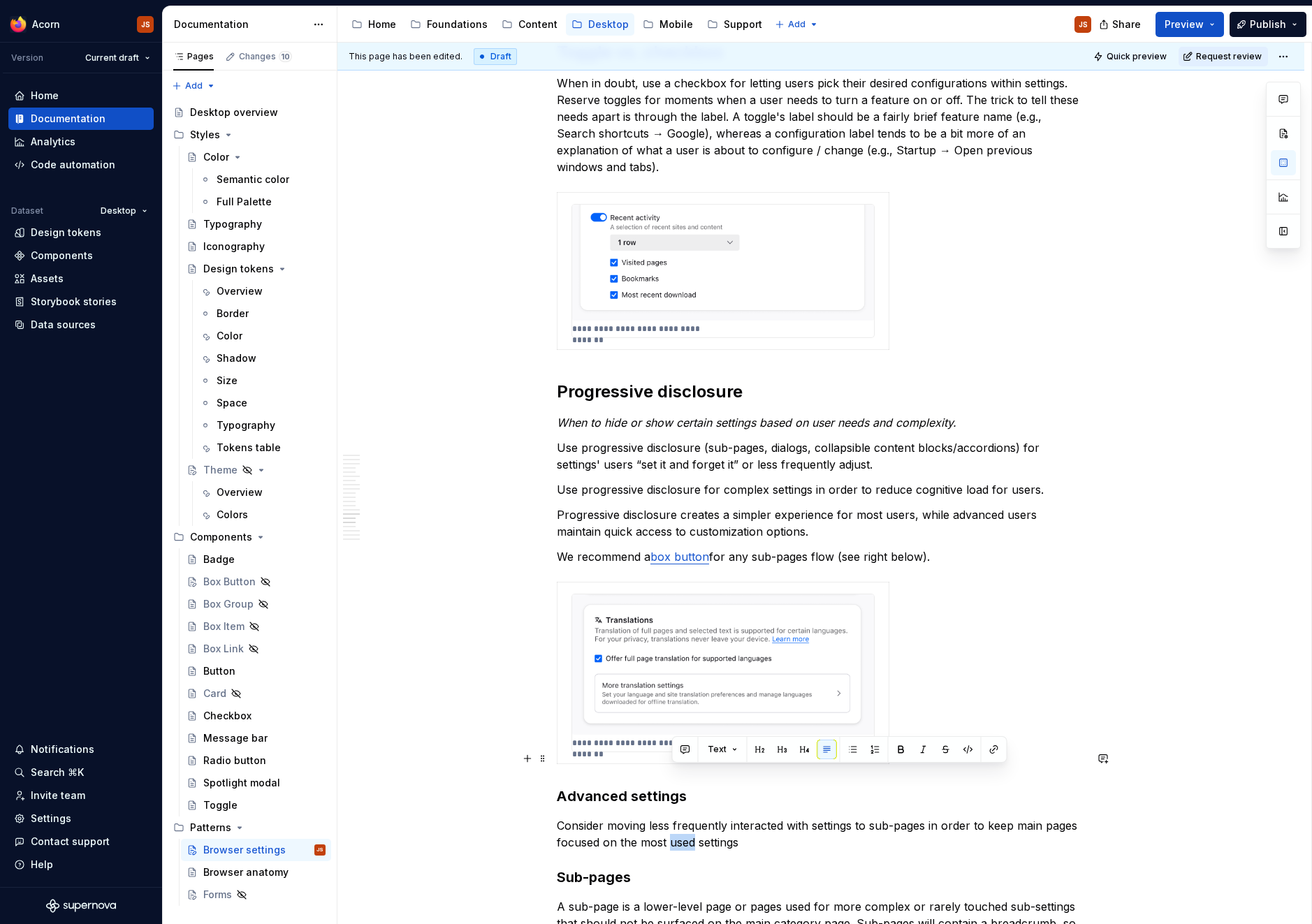
click at [681, 817] on p "Consider moving less frequently interacted with settings to sub-pages in order …" at bounding box center [821, 834] width 528 height 34
click at [770, 817] on p "Consider moving less frequently interacted with settings to sub-pages in order …" at bounding box center [821, 834] width 528 height 34
click at [1085, 817] on p "Consider moving less frequently interacted with settings to sub-pages in order …" at bounding box center [821, 834] width 528 height 34
click at [749, 817] on p "Consider moving less frequently interacted with settings to sub-pages in order …" at bounding box center [821, 834] width 528 height 34
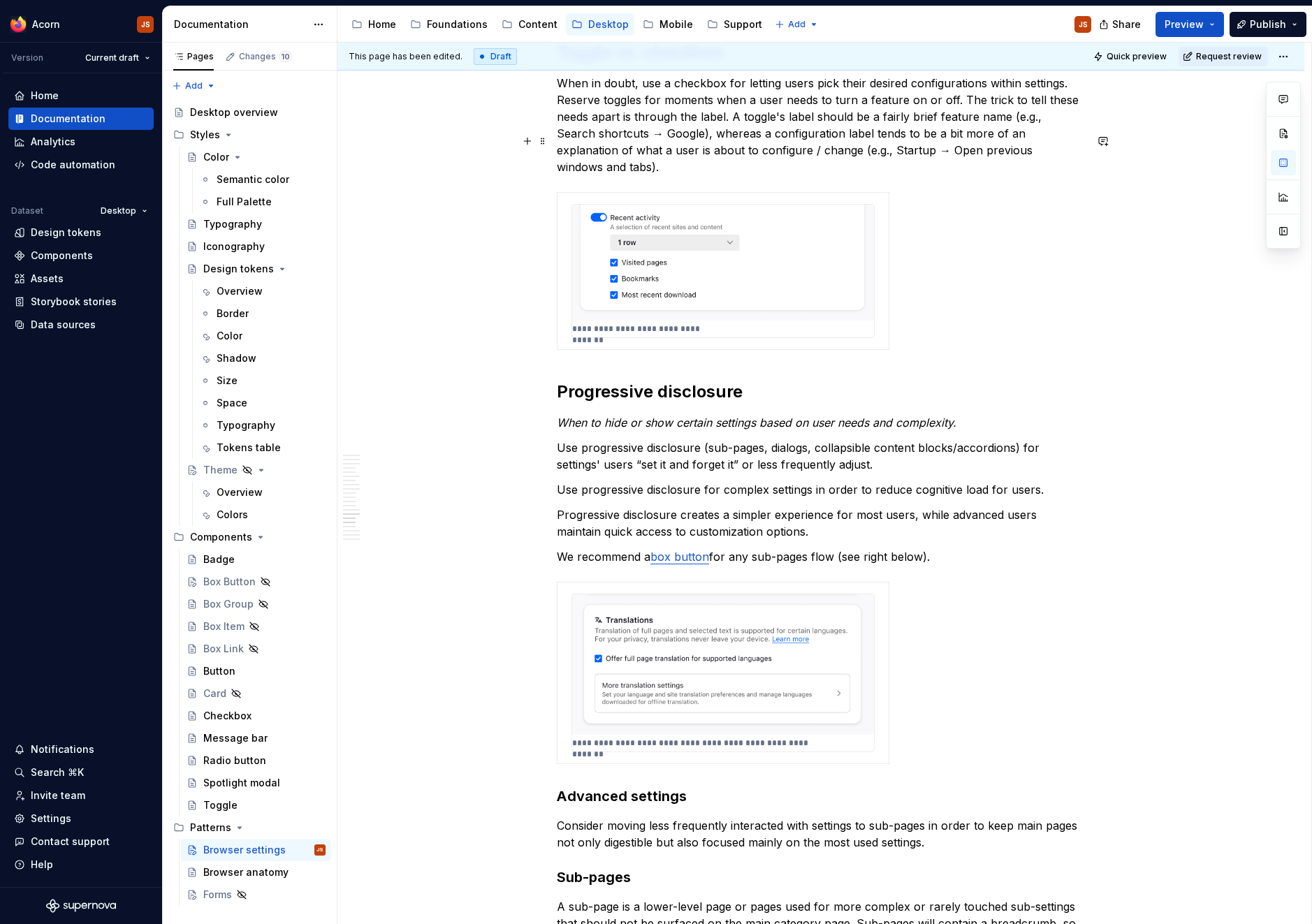
type textarea "*"
